Goal: Transaction & Acquisition: Purchase product/service

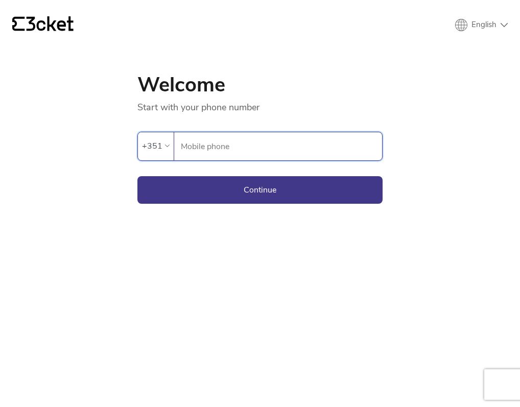
click at [350, 148] on input "Mobile phone" at bounding box center [281, 146] width 202 height 28
type input "964948293"
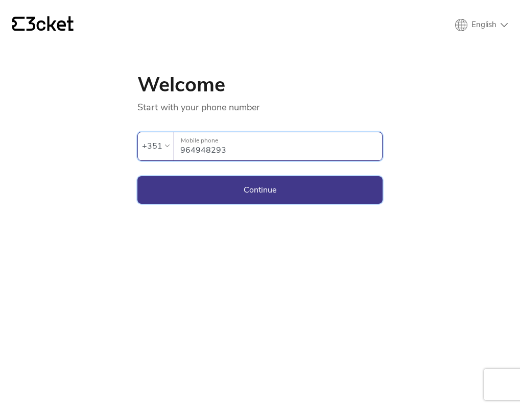
click at [309, 189] on button "Continue" at bounding box center [260, 190] width 245 height 28
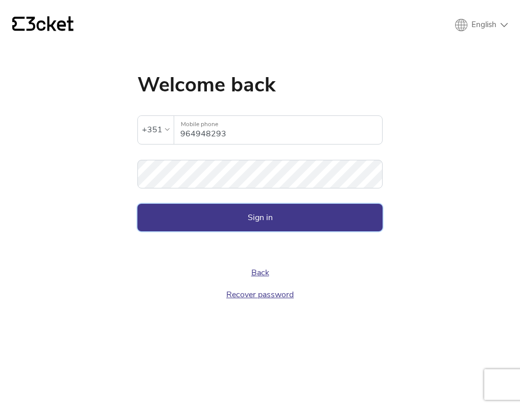
click at [270, 219] on button "Sign in" at bounding box center [260, 218] width 245 height 28
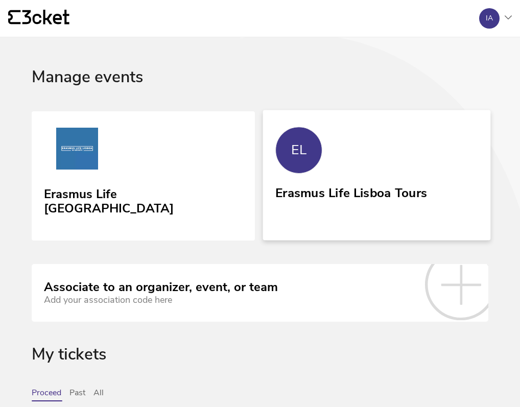
click at [365, 203] on div "Erasmus Life Lisboa Tours" at bounding box center [352, 203] width 152 height 42
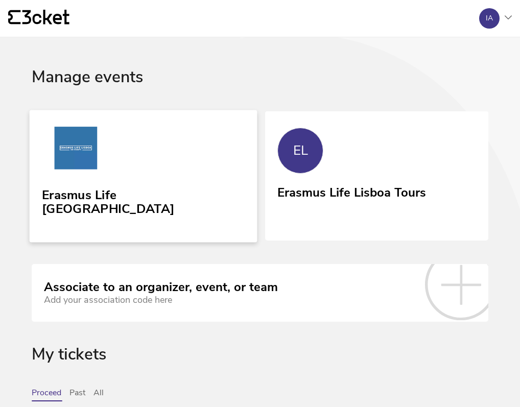
click at [191, 165] on link "Erasmus Life [GEOGRAPHIC_DATA]" at bounding box center [144, 176] width 228 height 132
